Goal: Information Seeking & Learning: Learn about a topic

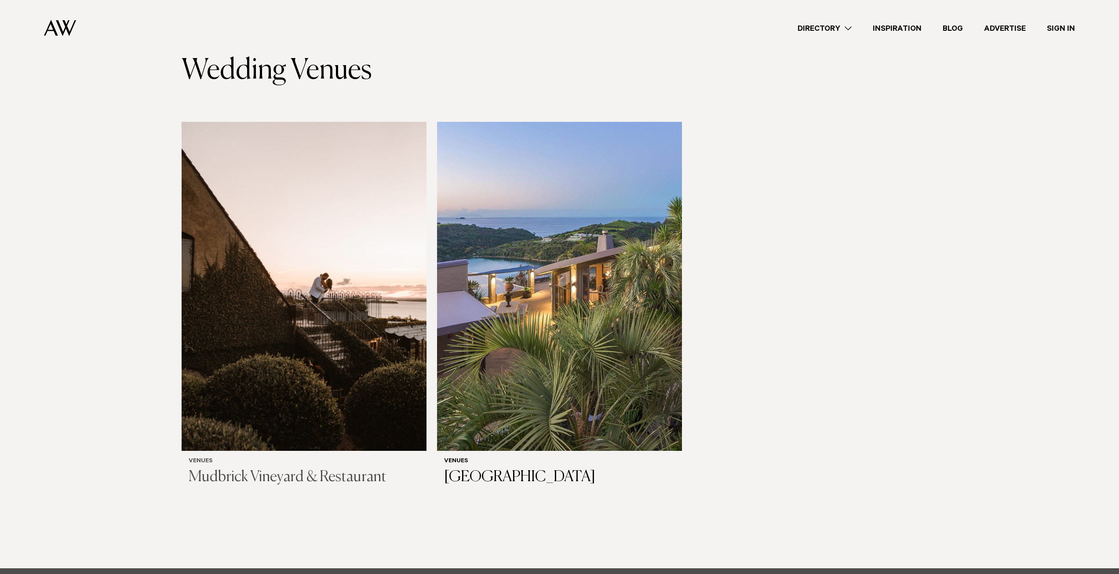
scroll to position [88, 0]
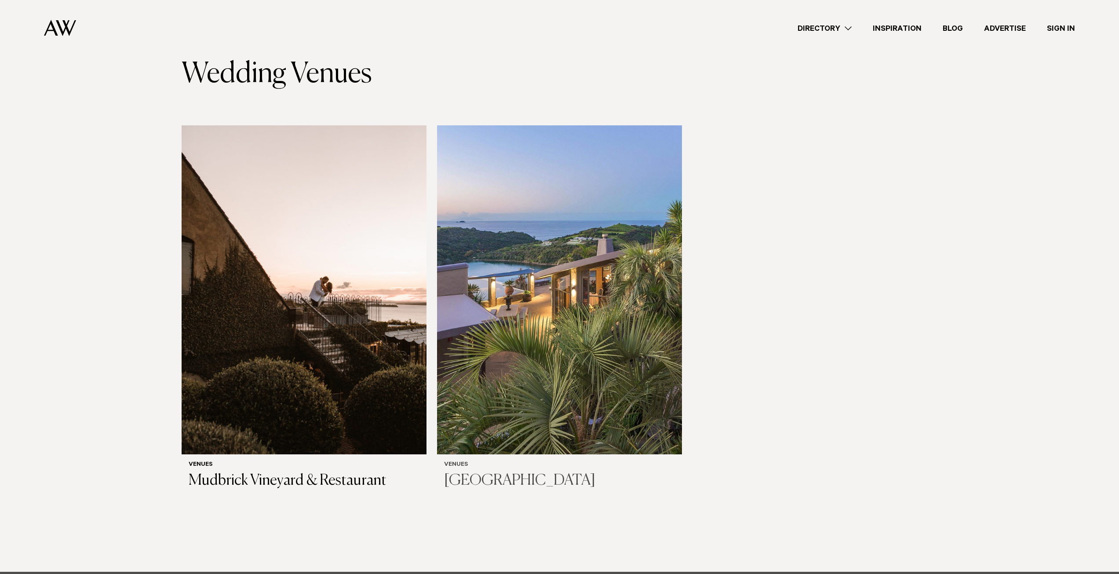
click at [531, 263] on img at bounding box center [559, 289] width 245 height 329
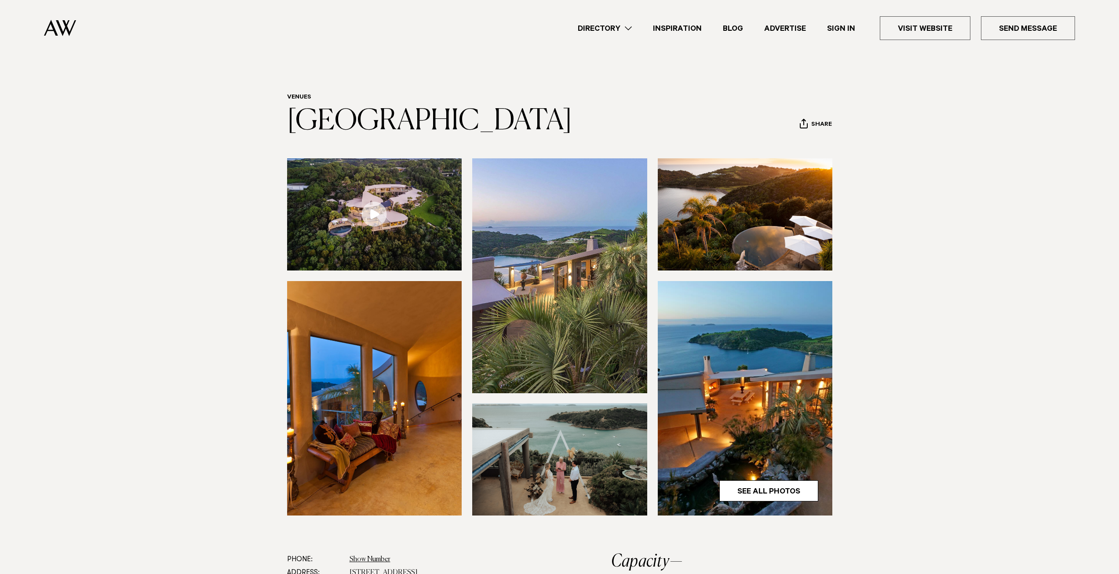
click at [552, 262] on img at bounding box center [559, 275] width 175 height 234
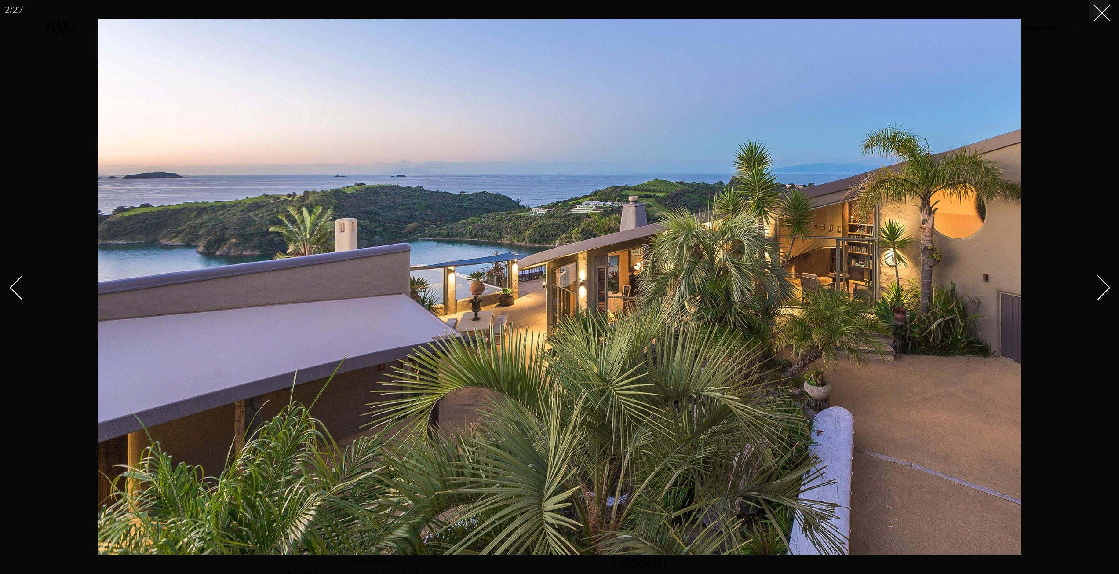
click at [1106, 296] on link at bounding box center [1092, 287] width 31 height 44
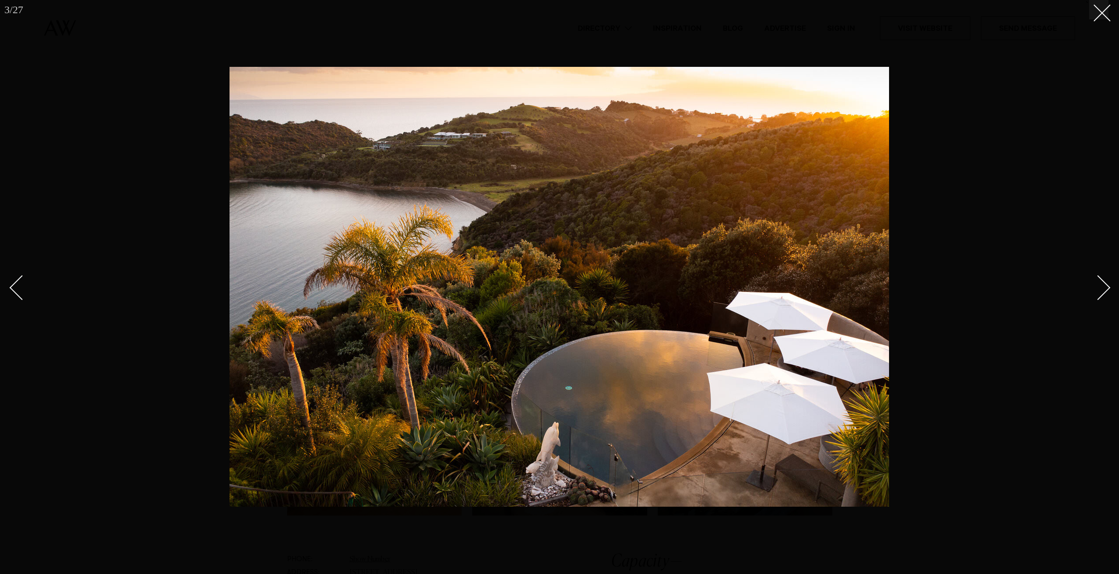
click at [1106, 296] on link at bounding box center [1092, 287] width 31 height 44
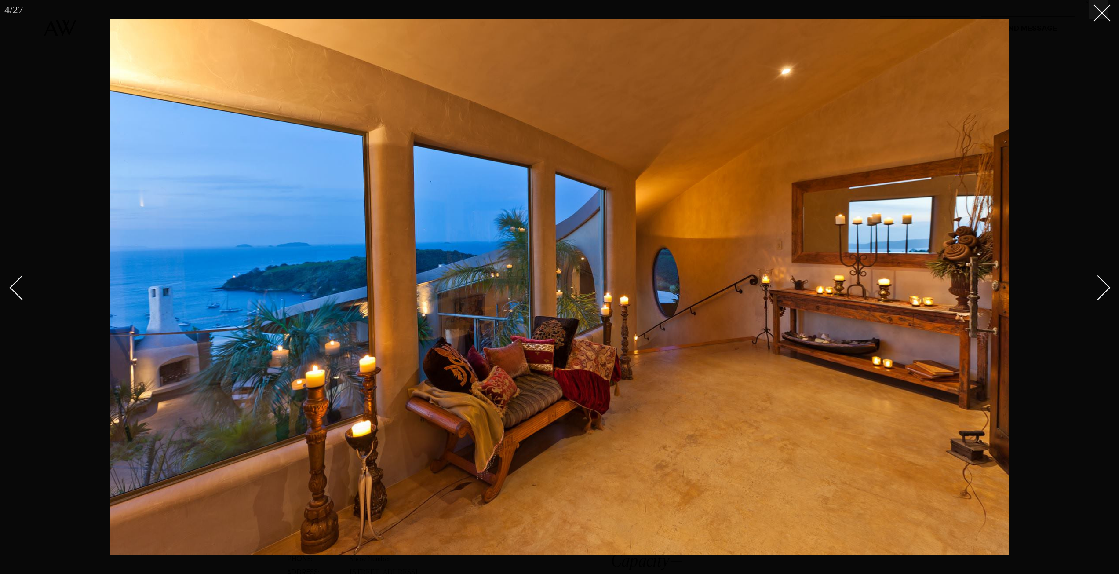
click at [1106, 296] on link at bounding box center [1092, 287] width 31 height 44
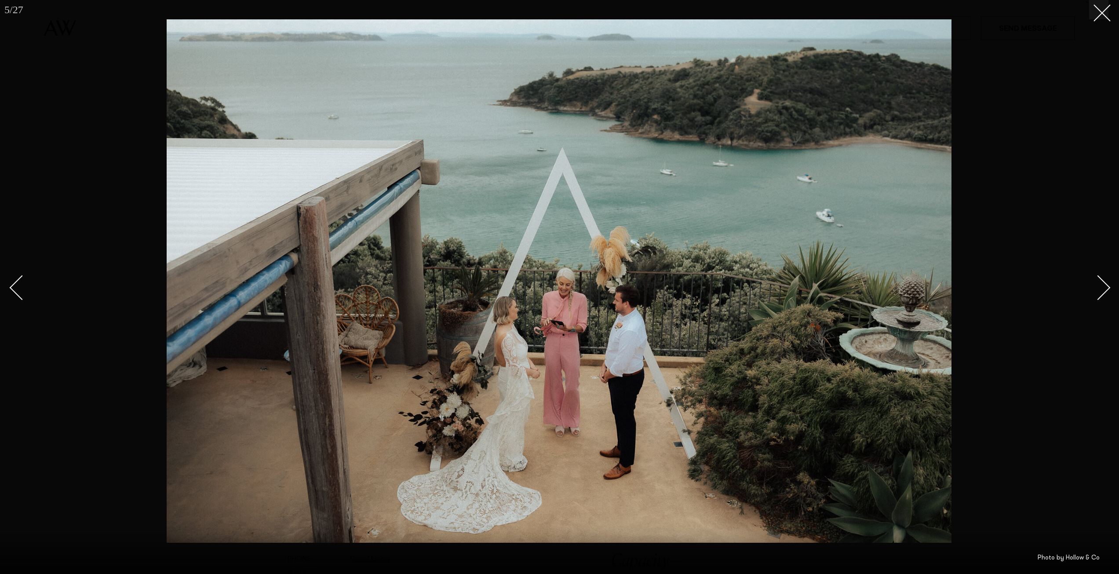
click at [1106, 296] on link at bounding box center [1092, 287] width 31 height 44
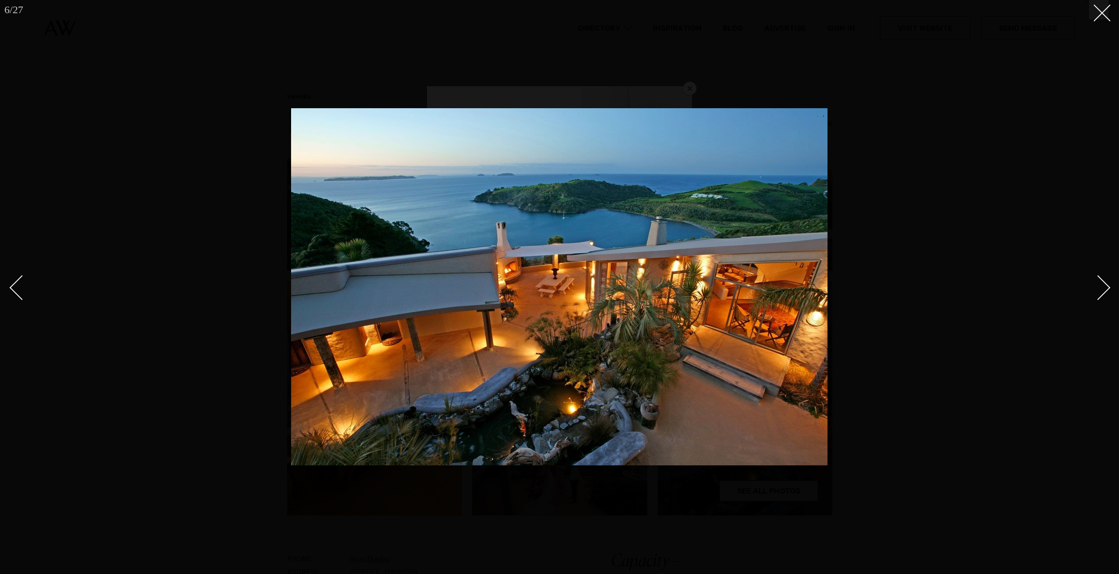
click at [1106, 296] on link at bounding box center [1092, 287] width 31 height 44
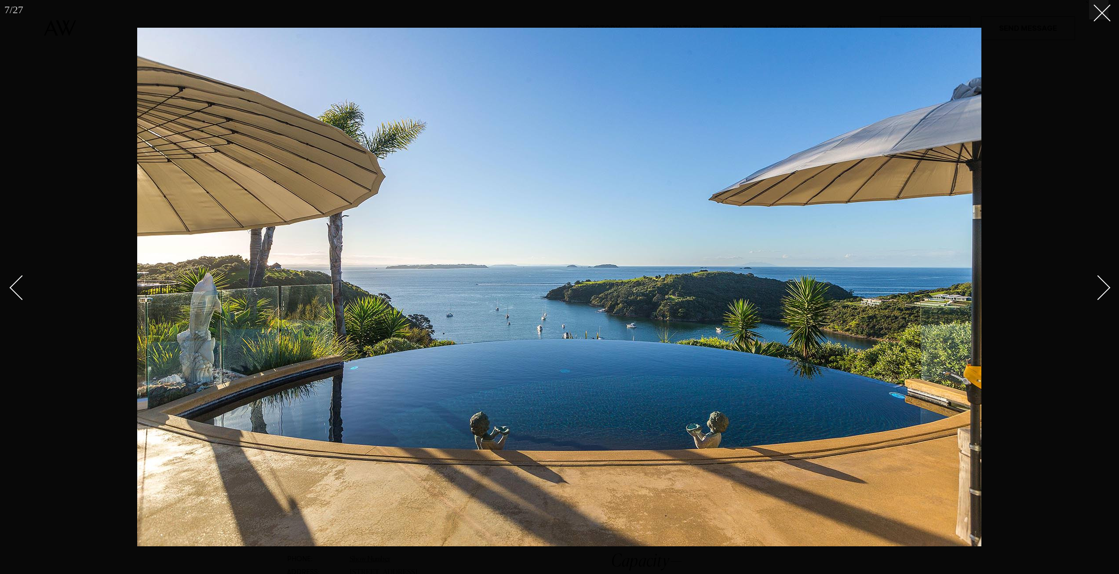
click at [1106, 296] on link at bounding box center [1092, 287] width 31 height 44
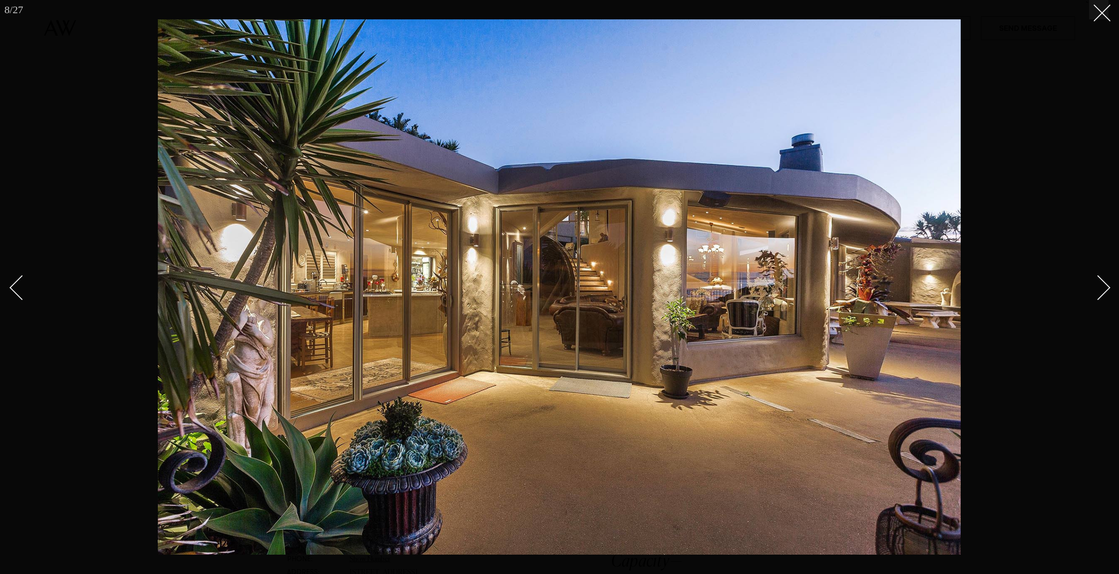
click at [1106, 296] on link at bounding box center [1092, 287] width 31 height 44
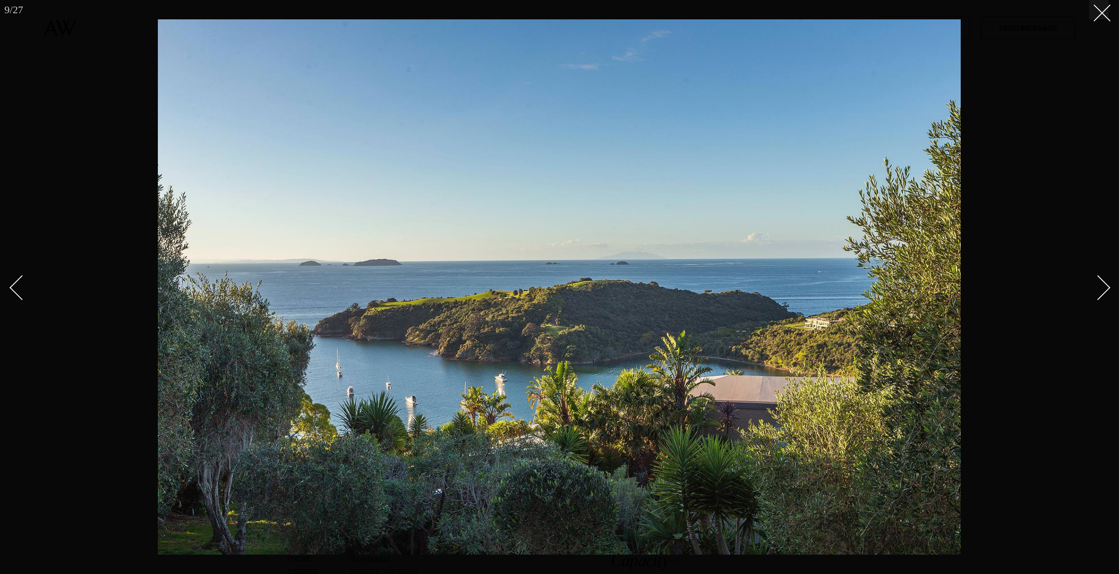
click at [1106, 296] on link at bounding box center [1092, 287] width 31 height 44
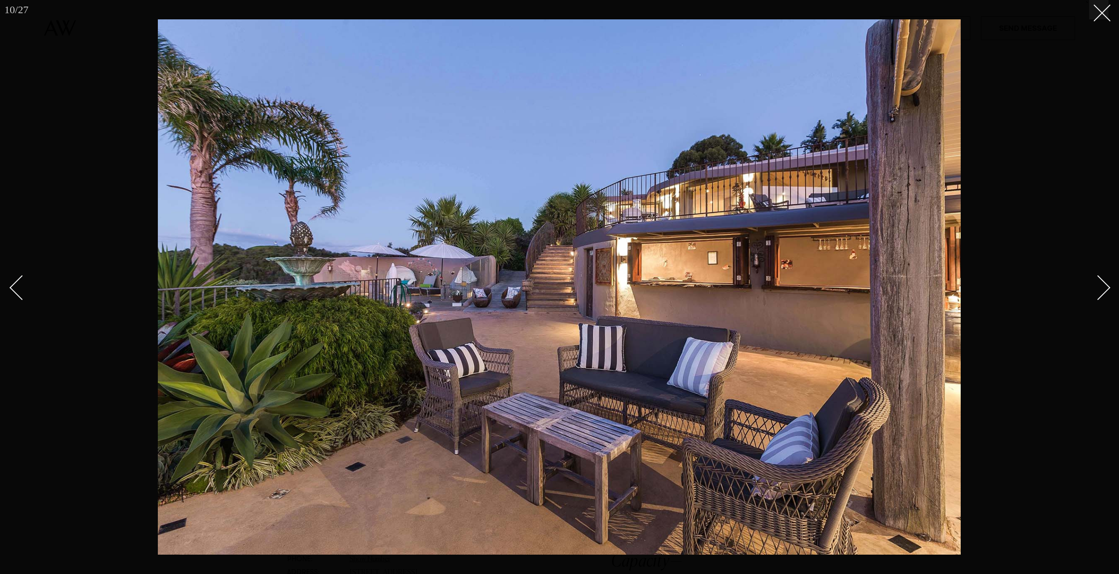
click at [1106, 296] on link at bounding box center [1092, 287] width 31 height 44
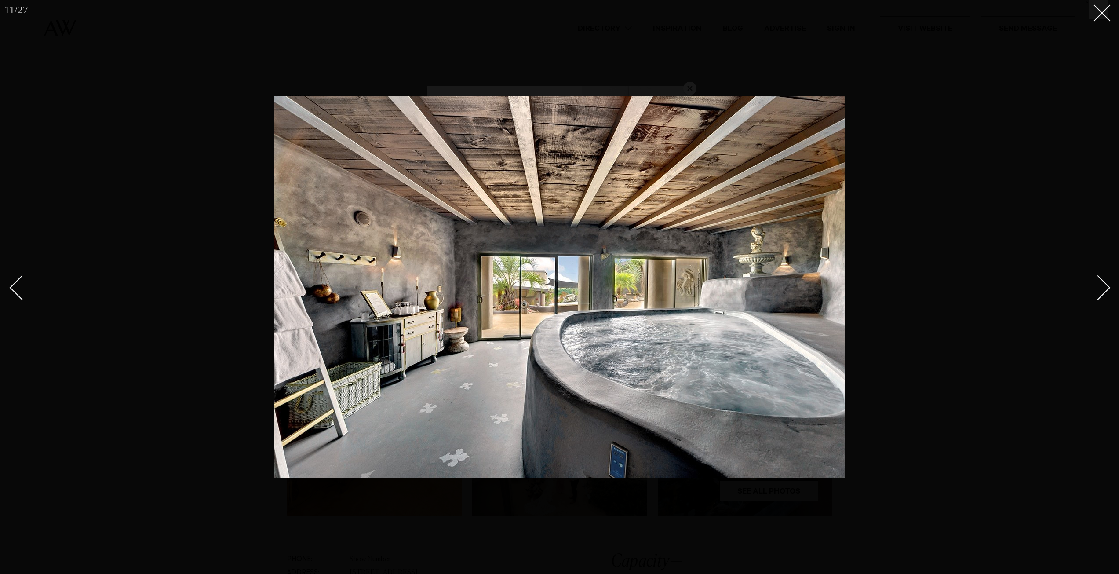
click at [1106, 296] on link at bounding box center [1092, 287] width 31 height 44
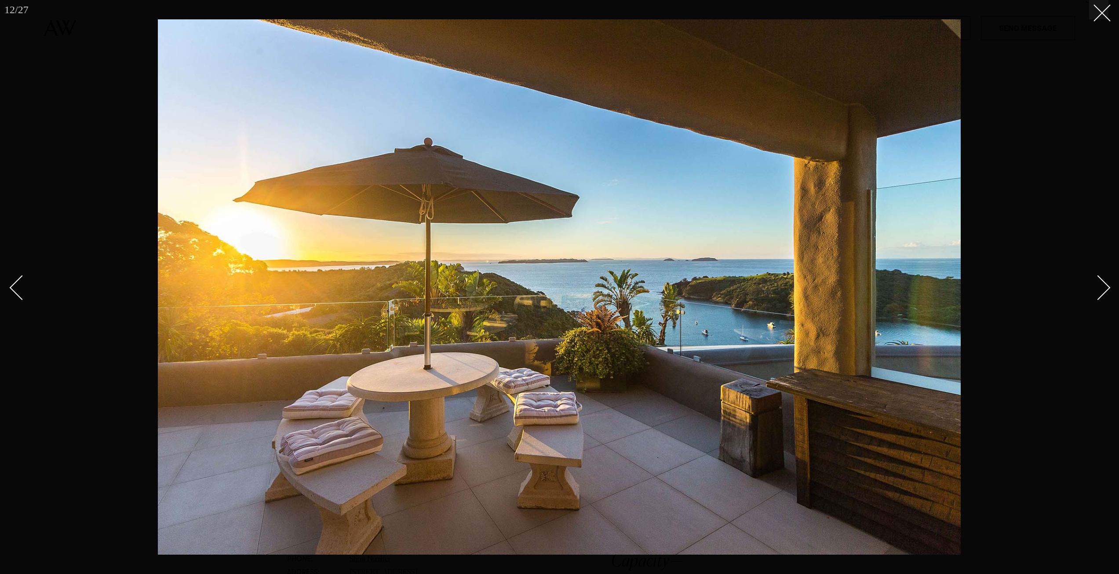
click at [1106, 296] on link at bounding box center [1092, 287] width 31 height 44
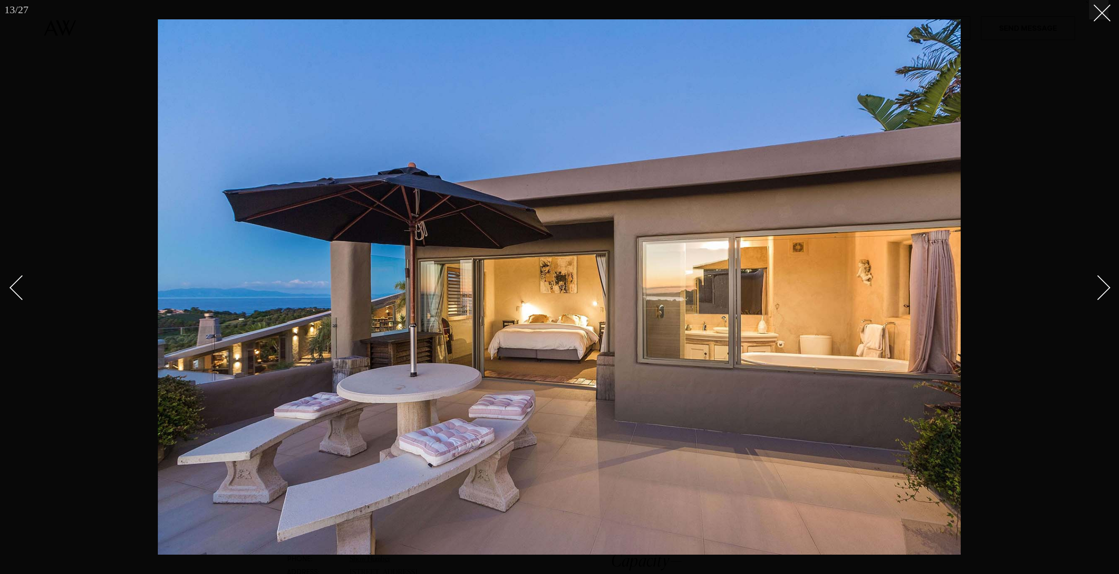
click at [1106, 296] on link at bounding box center [1092, 287] width 31 height 44
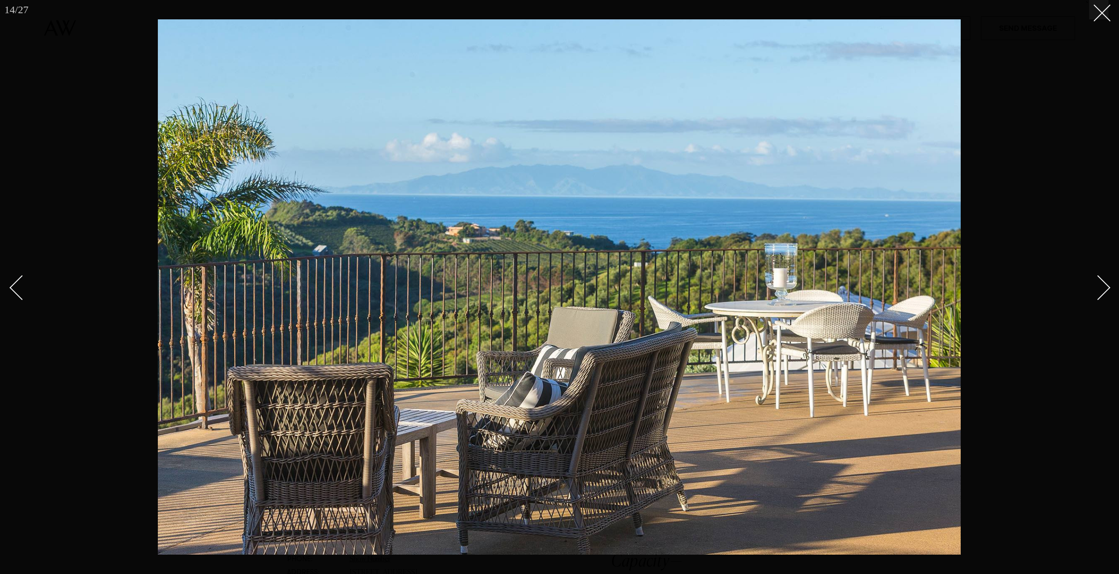
click at [1106, 296] on link at bounding box center [1092, 287] width 31 height 44
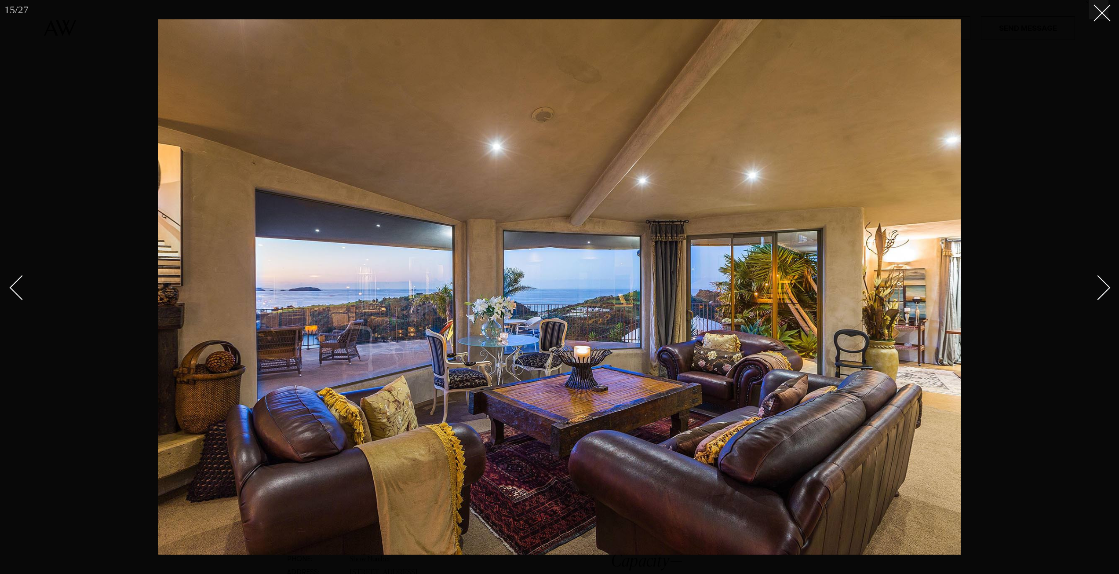
click at [1106, 296] on link at bounding box center [1092, 287] width 31 height 44
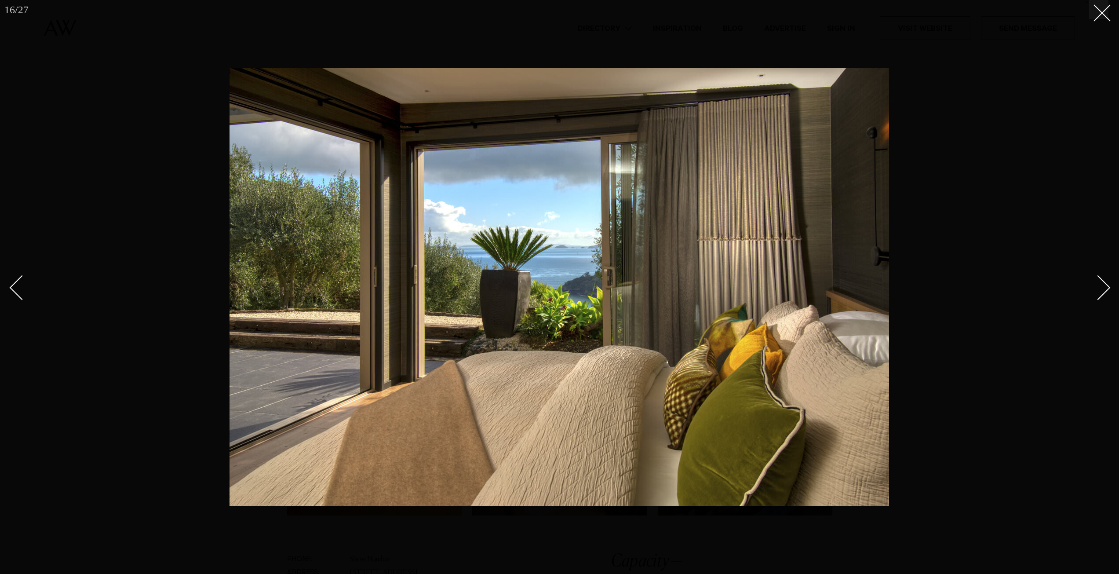
click at [1106, 296] on link at bounding box center [1092, 287] width 31 height 44
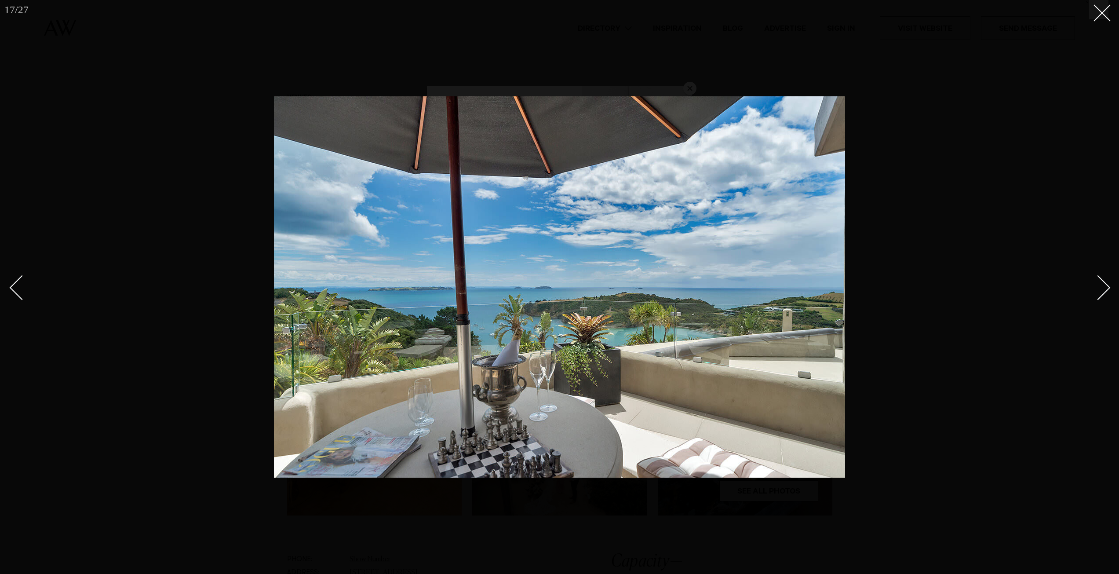
click at [1106, 296] on link at bounding box center [1092, 287] width 31 height 44
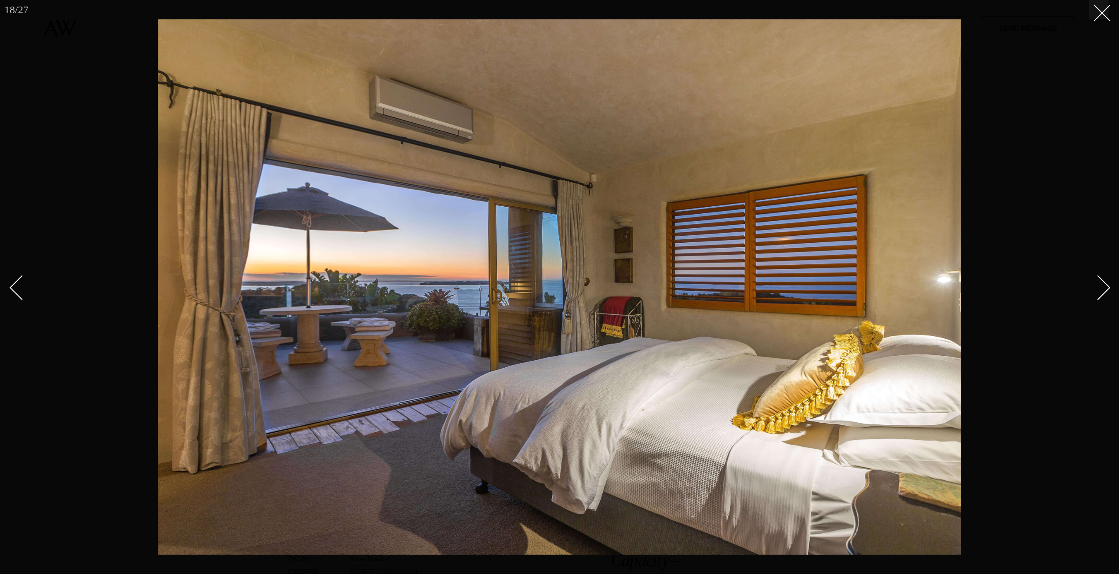
click at [1106, 296] on link at bounding box center [1092, 287] width 31 height 44
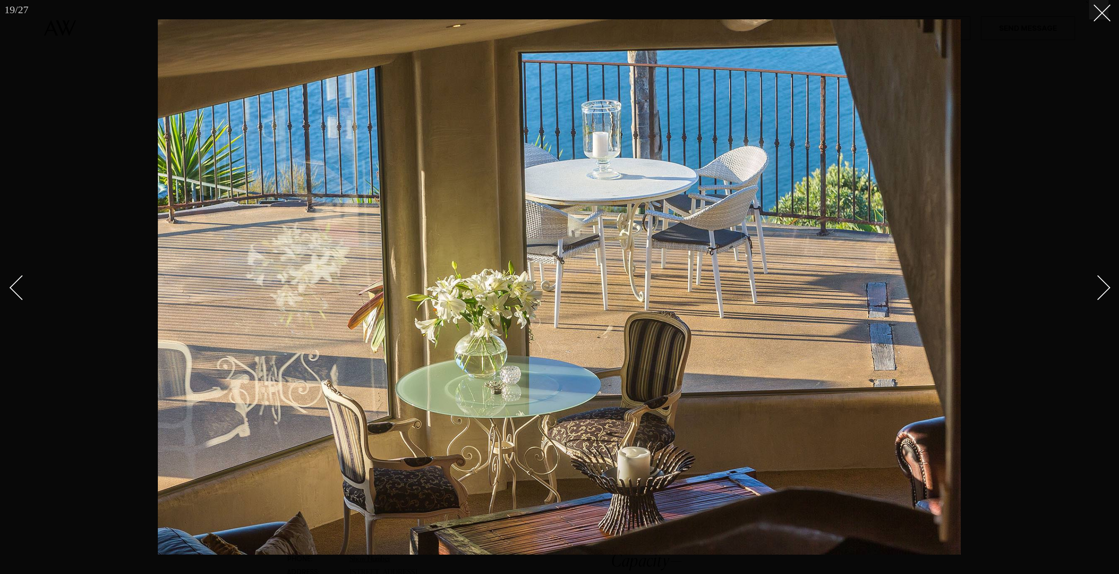
click at [9, 294] on div at bounding box center [559, 287] width 1119 height 574
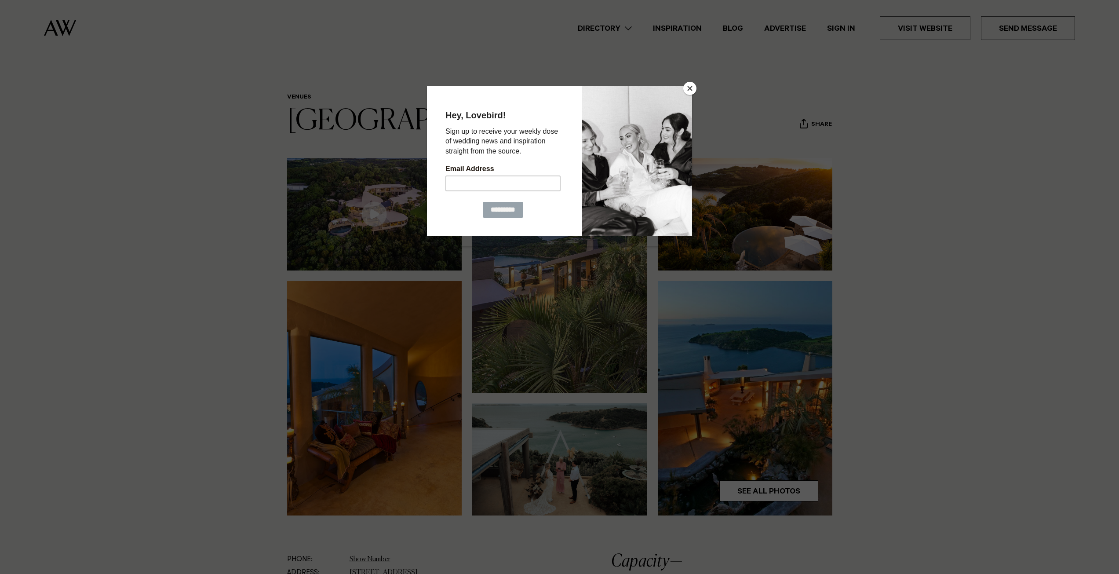
click at [694, 91] on button "Close" at bounding box center [689, 88] width 13 height 13
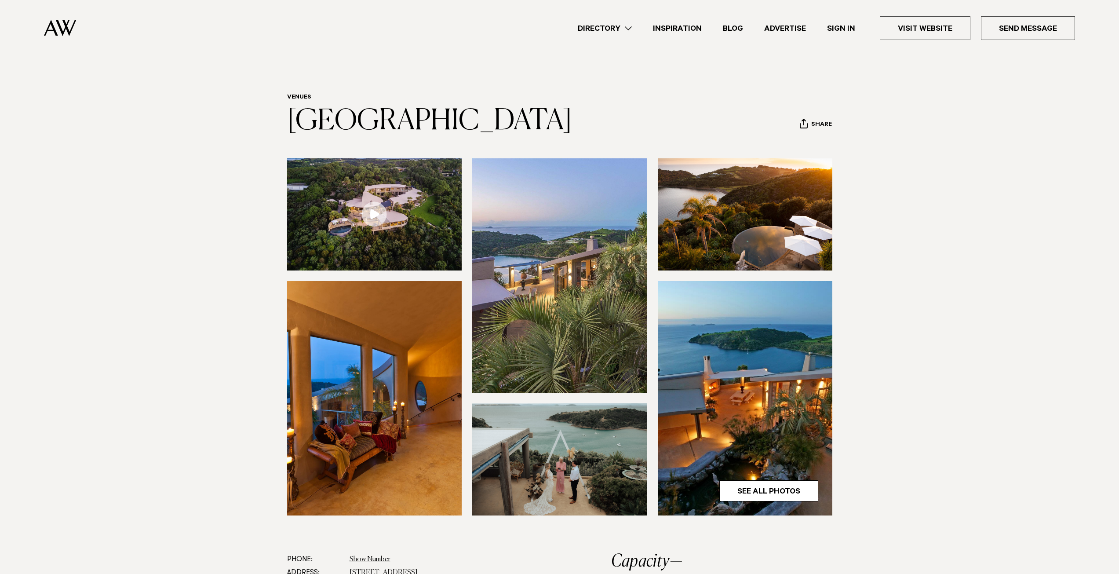
click at [749, 444] on img at bounding box center [745, 398] width 175 height 234
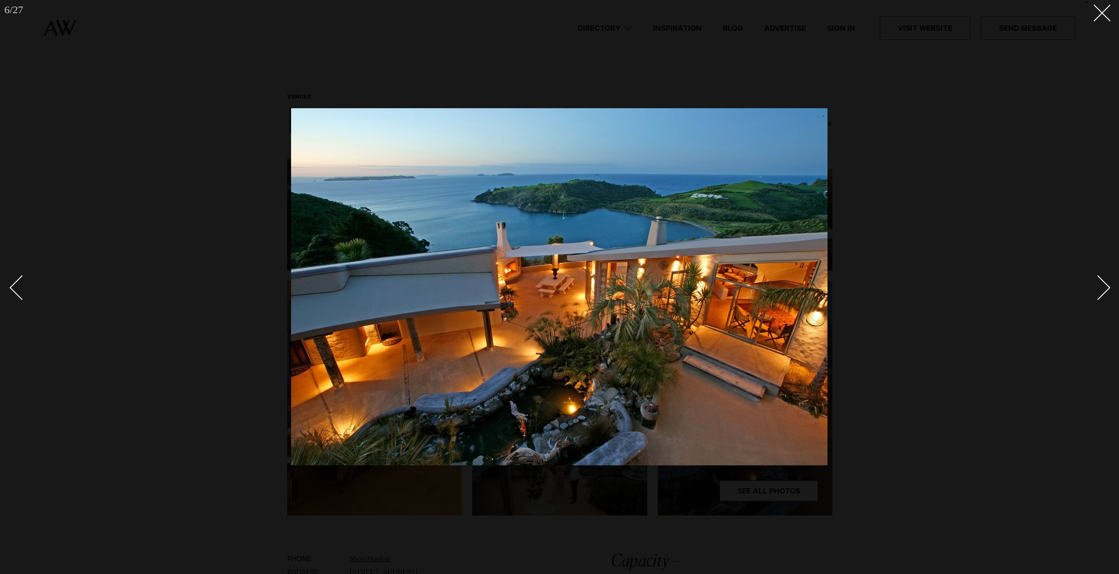
click at [1106, 291] on div "Next slide" at bounding box center [1097, 287] width 25 height 25
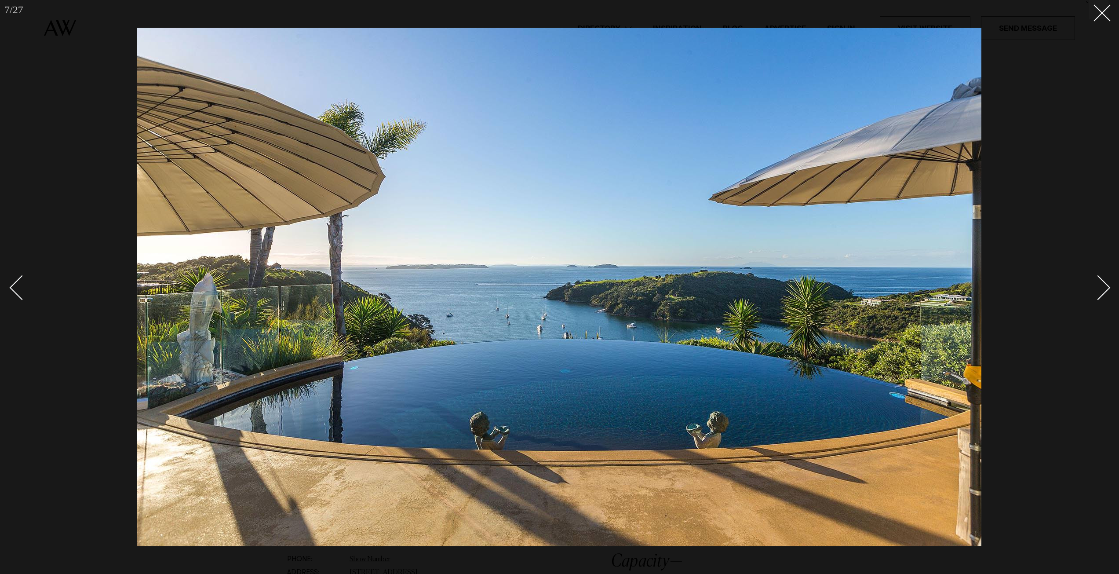
click at [1103, 289] on div "Next slide" at bounding box center [1097, 287] width 25 height 25
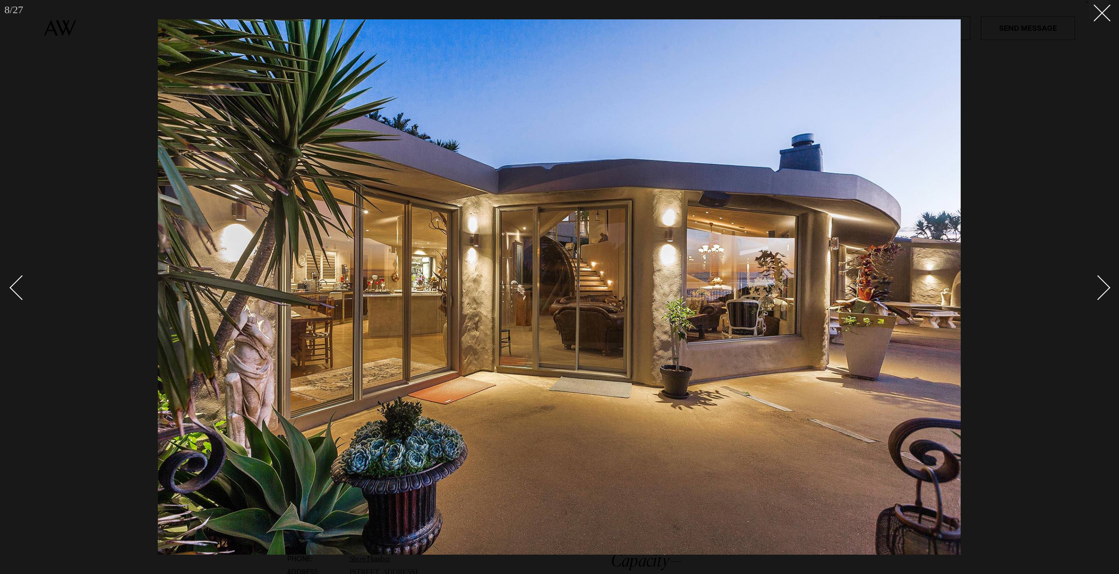
click at [1103, 289] on div "Next slide" at bounding box center [1097, 287] width 25 height 25
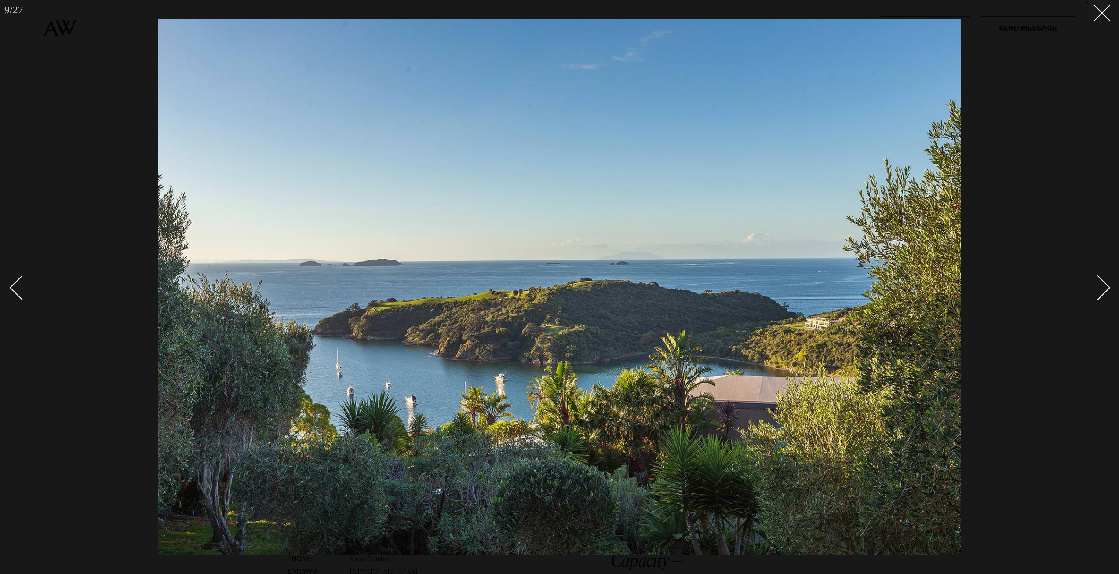
click at [1103, 289] on div "Next slide" at bounding box center [1097, 287] width 25 height 25
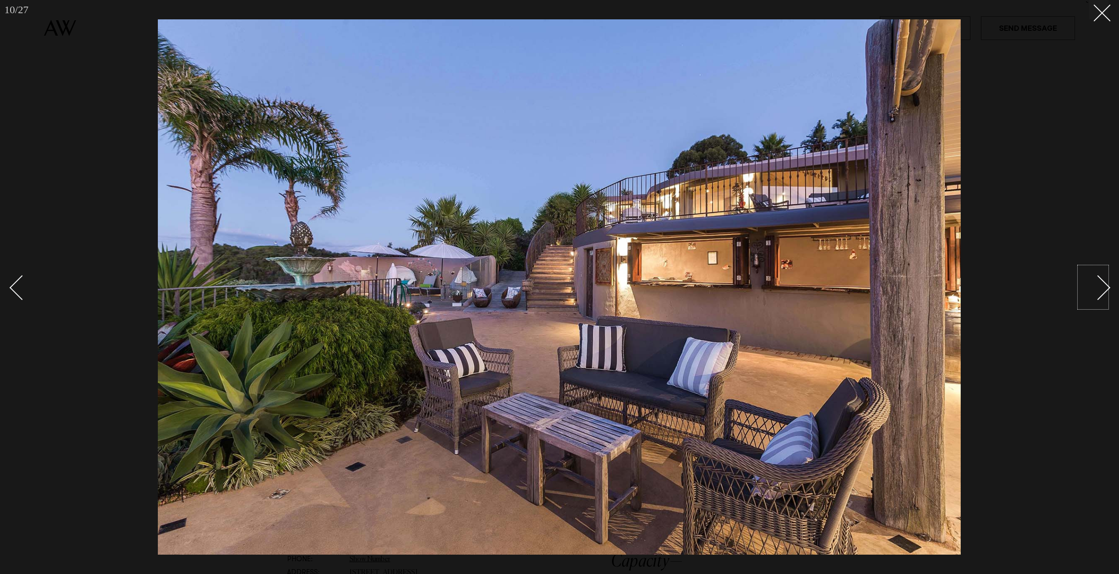
click at [1091, 24] on div at bounding box center [559, 287] width 1119 height 574
